Goal: Information Seeking & Learning: Check status

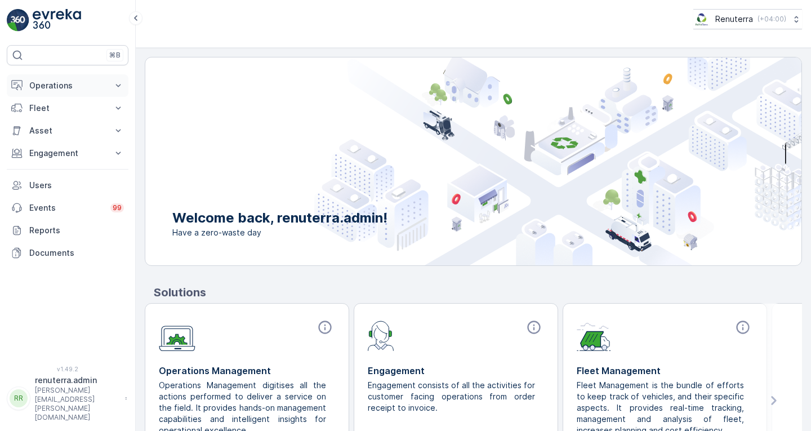
click at [56, 83] on p "Operations" at bounding box center [67, 85] width 77 height 11
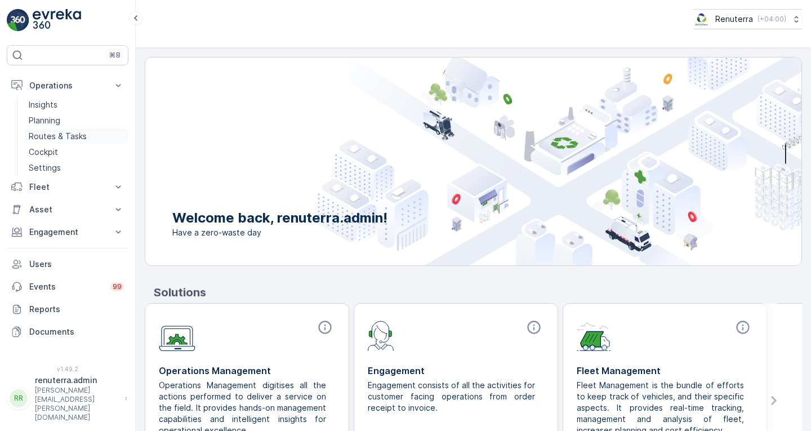
click at [62, 138] on p "Routes & Tasks" at bounding box center [58, 136] width 58 height 11
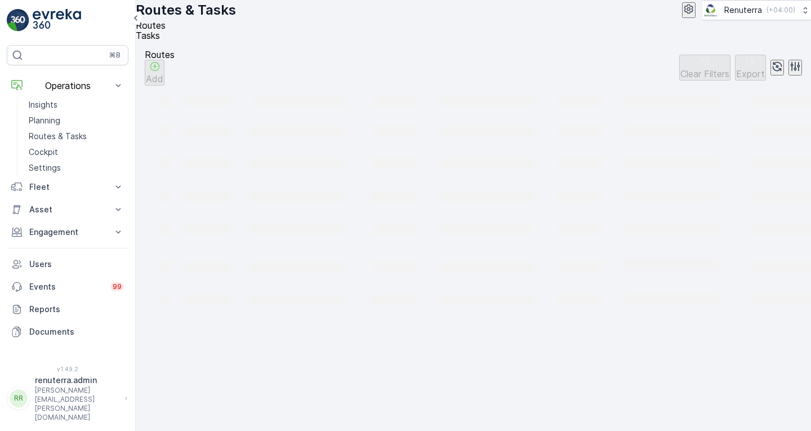
click at [202, 35] on li "Tasks" at bounding box center [469, 35] width 666 height 10
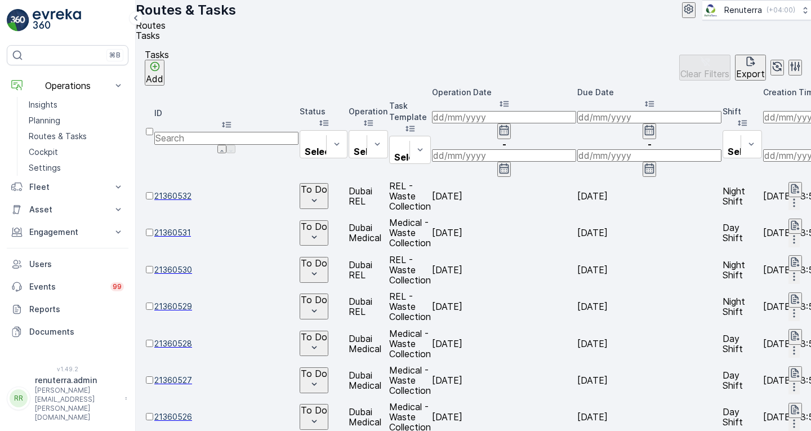
click at [162, 31] on span "Routes" at bounding box center [151, 25] width 30 height 11
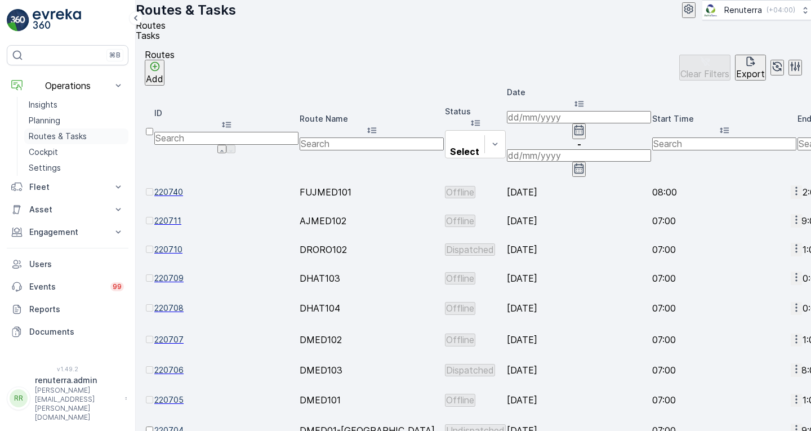
click at [62, 139] on p "Routes & Tasks" at bounding box center [58, 136] width 58 height 11
click at [580, 124] on icon "button" at bounding box center [578, 129] width 11 height 11
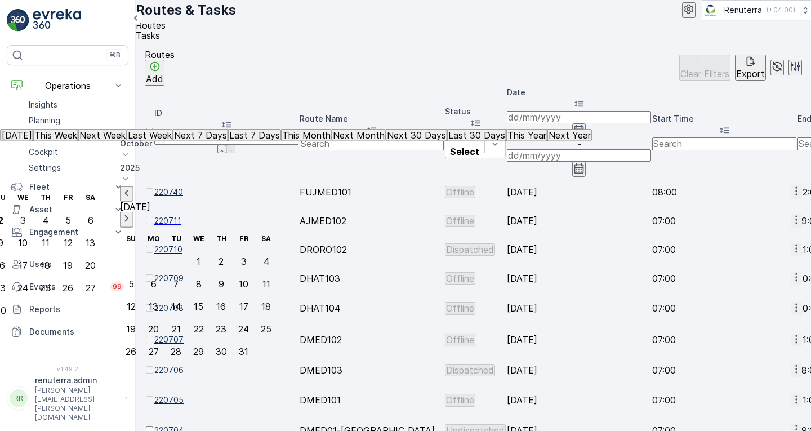
type input "[DATE]"
click at [630, 235] on td "[DATE]" at bounding box center [579, 249] width 144 height 28
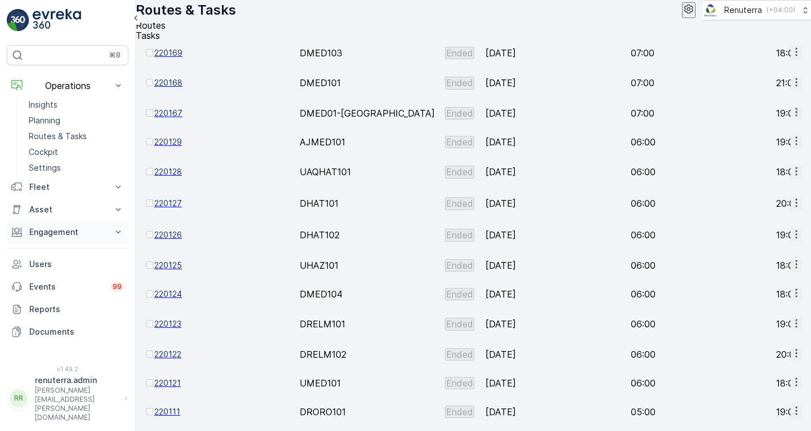
click at [62, 232] on p "Engagement" at bounding box center [67, 231] width 77 height 11
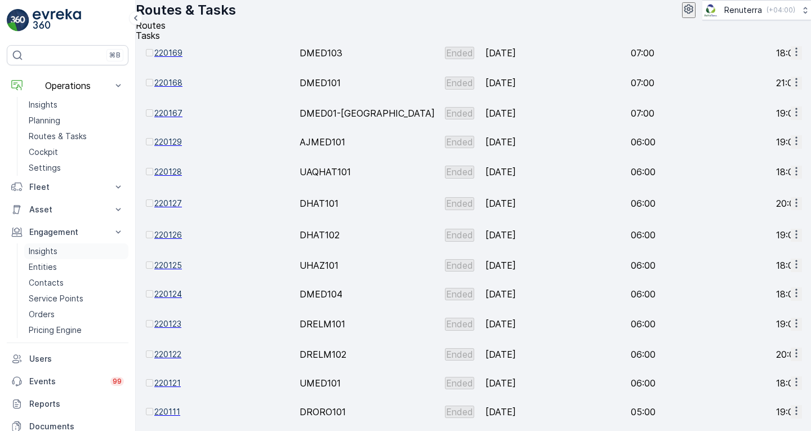
click at [59, 253] on link "Insights" at bounding box center [76, 251] width 104 height 16
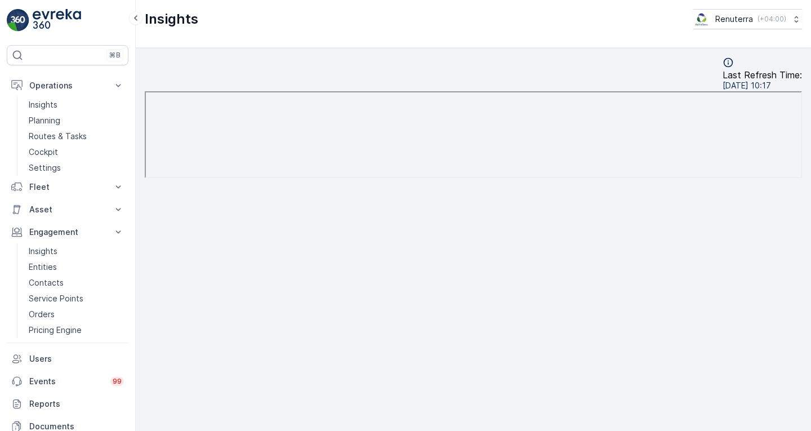
scroll to position [10, 0]
click at [59, 131] on p "Routes & Tasks" at bounding box center [58, 136] width 58 height 11
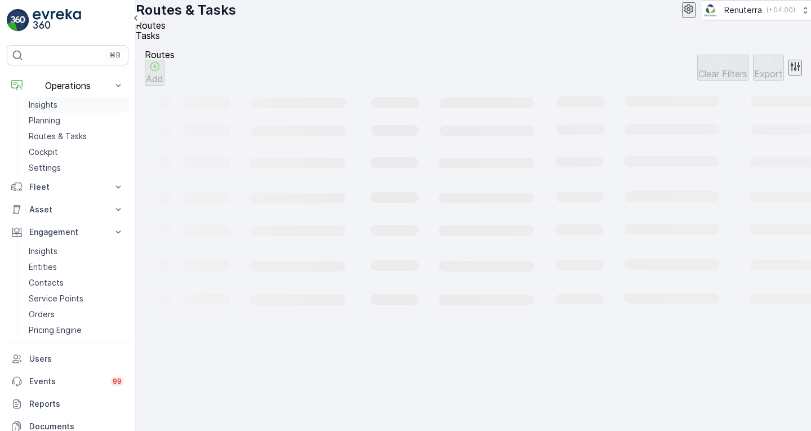
click at [47, 102] on p "Insights" at bounding box center [43, 104] width 29 height 11
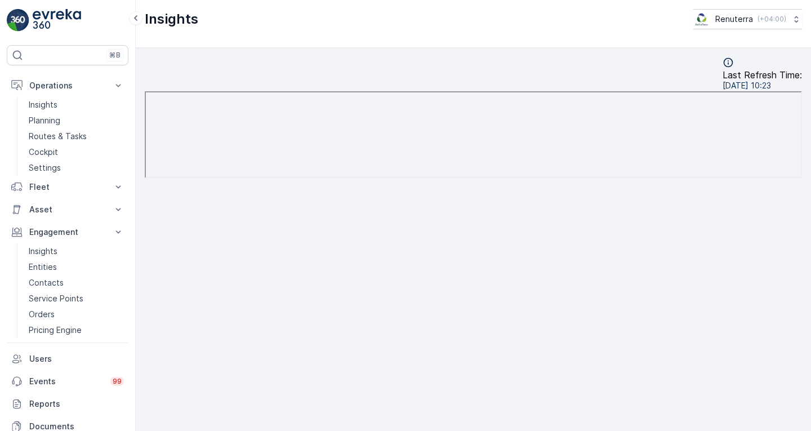
scroll to position [8, 0]
click at [571, 60] on div "Last Refresh Time : [DATE] 10:23" at bounding box center [473, 118] width 657 height 123
click at [572, 57] on div "Last Refresh Time : [DATE] 10:23" at bounding box center [473, 74] width 657 height 34
click at [601, 26] on div "Insights Renuterra ( +04:00 )" at bounding box center [473, 19] width 657 height 20
click at [547, 44] on div "Insights Renuterra ( +04:00 )" at bounding box center [473, 24] width 675 height 48
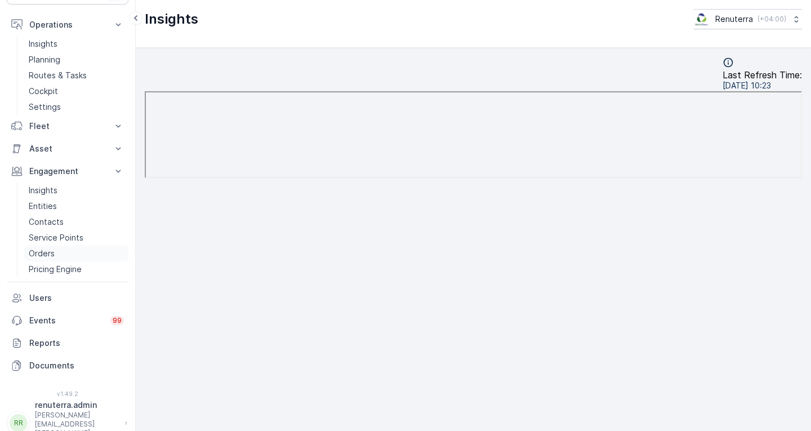
scroll to position [0, 0]
